Goal: Information Seeking & Learning: Find specific page/section

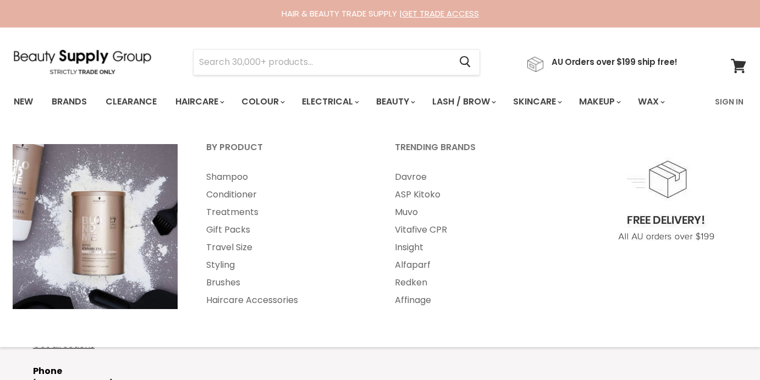
click at [226, 61] on input "Search" at bounding box center [322, 62] width 257 height 25
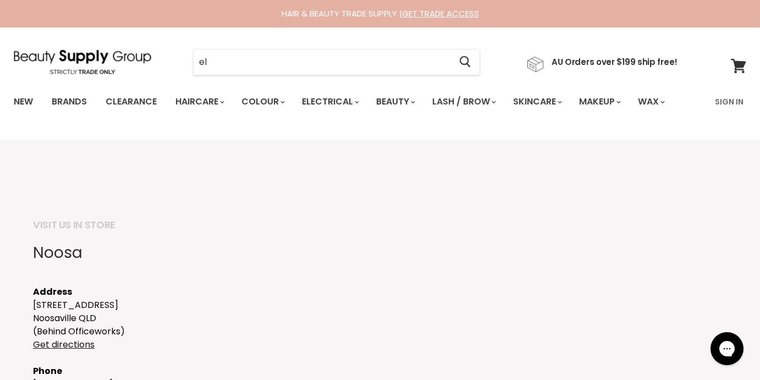
type input "ele"
type input "v"
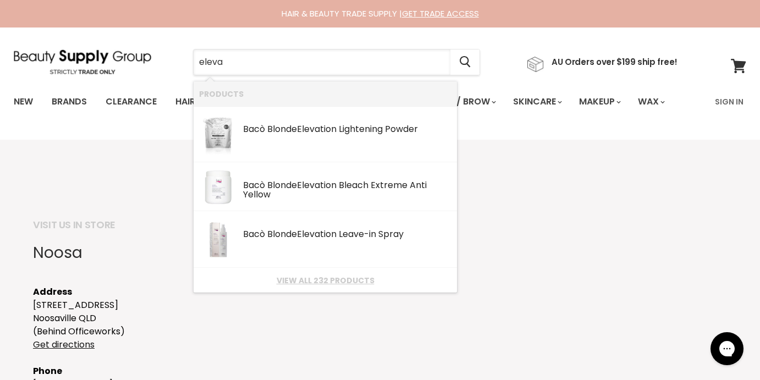
type input "elevan"
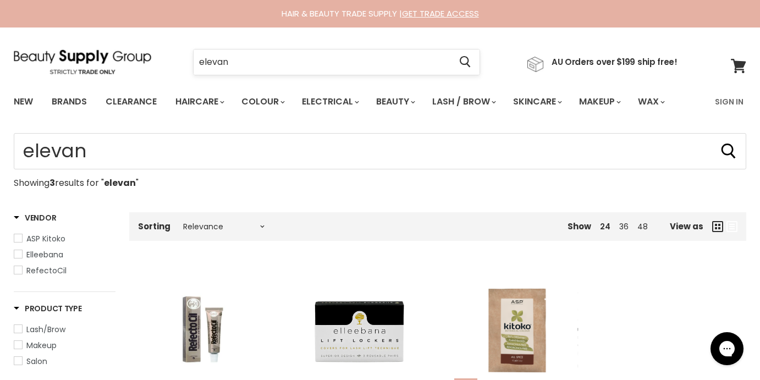
click at [221, 62] on input "elevan" at bounding box center [322, 62] width 257 height 25
type input "eleven"
click button "Cancel" at bounding box center [0, 0] width 0 height 0
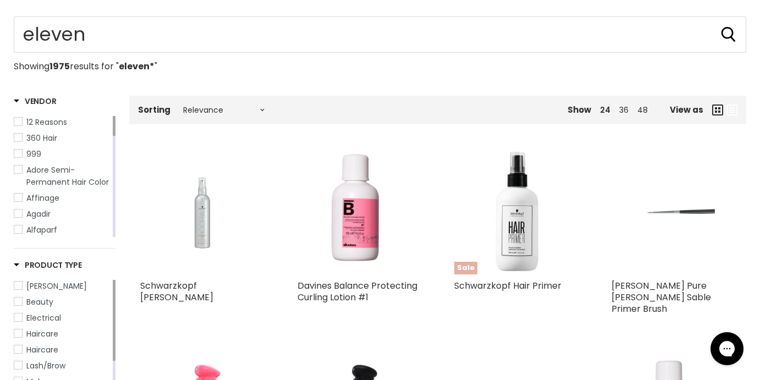
scroll to position [256, 0]
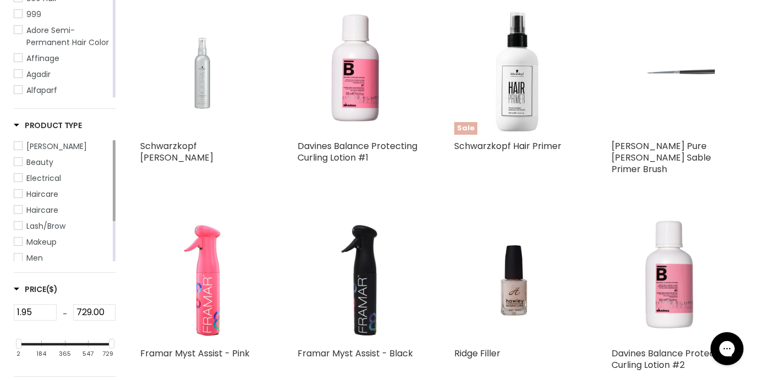
type input "eleven*"
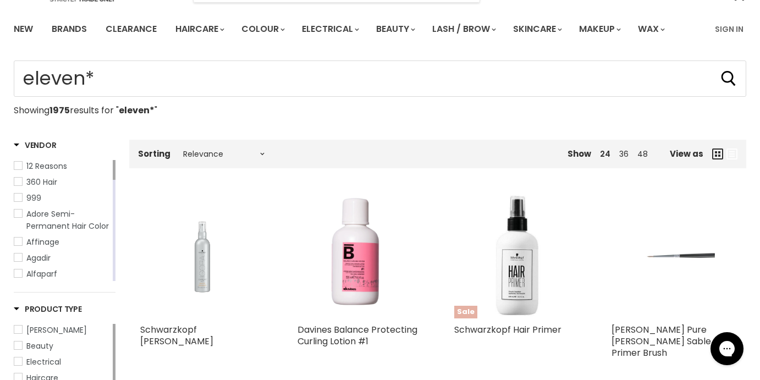
scroll to position [0, 0]
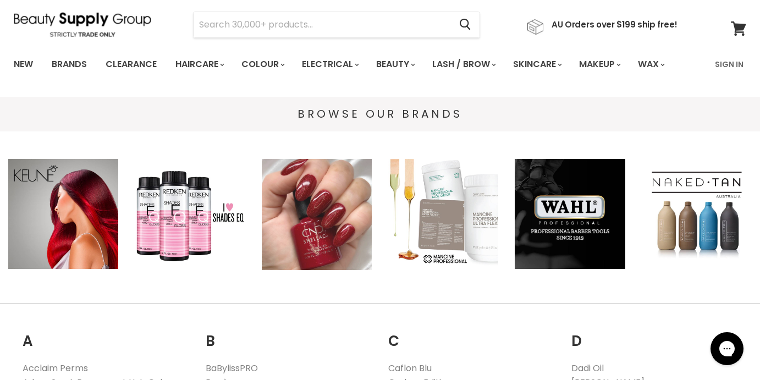
scroll to position [36, 0]
